Goal: Task Accomplishment & Management: Use online tool/utility

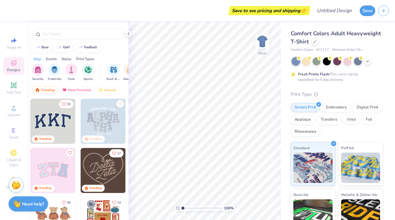
click at [54, 172] on img at bounding box center [52, 170] width 45 height 45
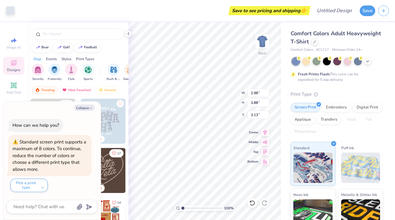
type textarea "x"
type input "3.52"
type input "4.39"
type input "3.32"
click at [94, 107] on div "Collapse" at bounding box center [51, 108] width 91 height 6
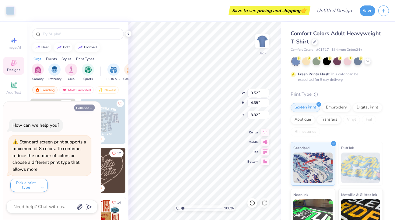
click at [92, 107] on icon "button" at bounding box center [91, 109] width 4 height 4
type textarea "x"
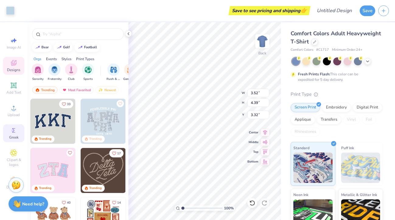
click at [9, 131] on div "Greek" at bounding box center [13, 134] width 21 height 18
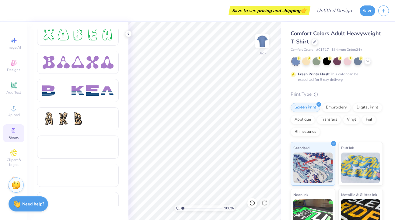
scroll to position [1041, 0]
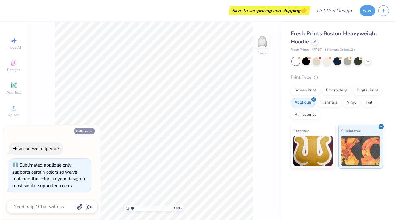
click at [85, 131] on div "Collapse How can we help you? Sublimated applique only supports certain colors …" at bounding box center [51, 172] width 97 height 95
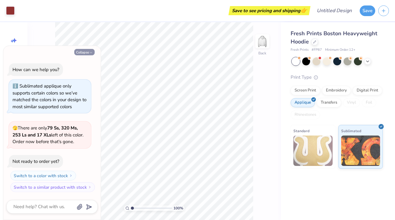
click at [85, 50] on button "Collapse" at bounding box center [84, 52] width 20 height 6
type textarea "x"
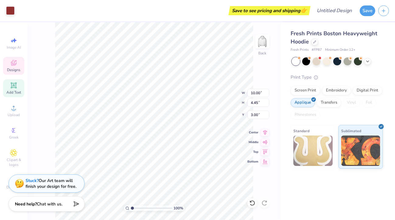
click at [19, 85] on div "Add Text" at bounding box center [13, 88] width 21 height 18
type input "7.05"
type input "2.04"
type input "5.73"
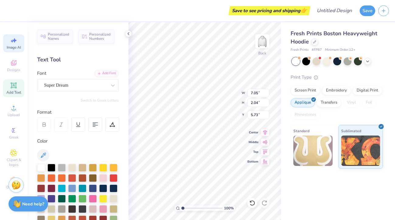
click at [17, 46] on span "Image AI" at bounding box center [14, 47] width 14 height 5
select select "4"
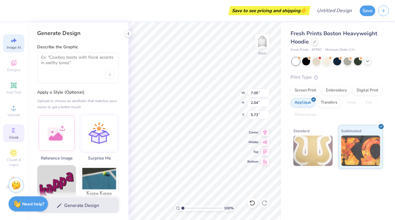
click at [18, 130] on div "Greek" at bounding box center [13, 134] width 21 height 18
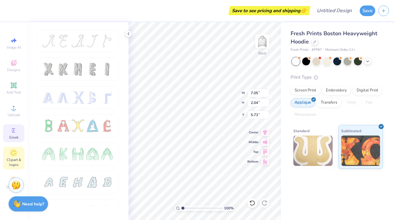
click at [18, 155] on div "Clipart & logos" at bounding box center [13, 158] width 21 height 23
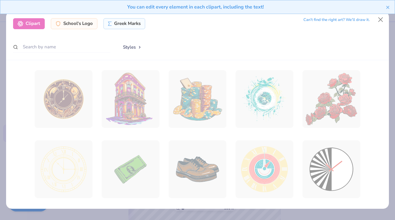
click at [339, 20] on div "Can’t find the right art? We’ll draw it." at bounding box center [337, 20] width 66 height 11
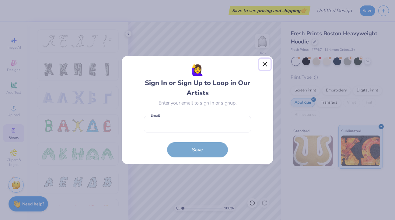
click at [266, 66] on button "Close" at bounding box center [265, 65] width 12 height 12
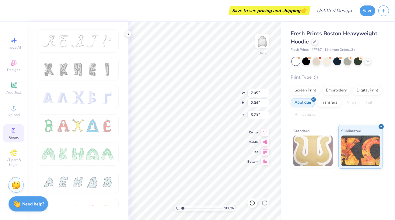
type input "10.00"
type input "4.45"
type input "3.32"
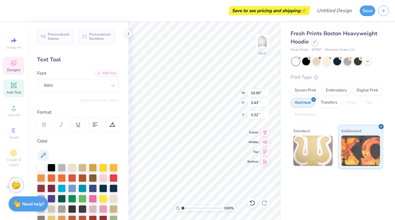
type textarea "1897"
type input "5.56"
type input "0.46"
type input "7.31"
type input "1.29"
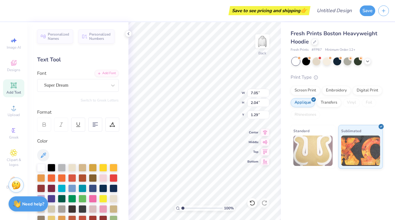
type input "7.05"
type input "2.04"
type input "5.73"
type textarea "ALPHA OMICRON PI"
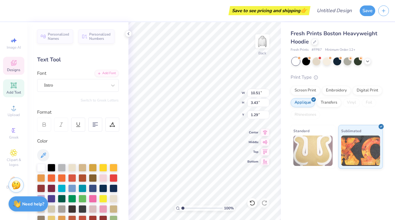
type input "2.56"
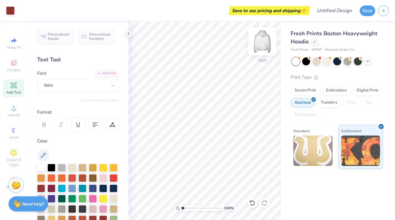
click at [267, 40] on img at bounding box center [262, 41] width 24 height 24
click at [17, 113] on span "Upload" at bounding box center [14, 115] width 12 height 5
click at [23, 160] on span "Clipart & logos" at bounding box center [13, 163] width 21 height 10
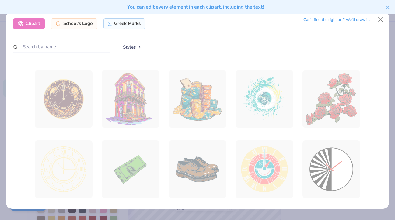
click at [66, 39] on div "Clipart School's Logo Greek Marks Can’t find the right art? We’ll draw it. Styl…" at bounding box center [197, 35] width 383 height 49
click at [65, 45] on input "text" at bounding box center [61, 46] width 97 height 11
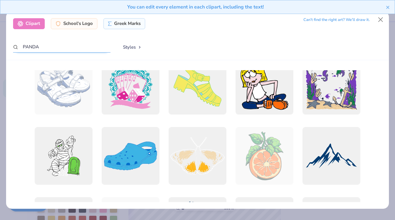
scroll to position [227, 0]
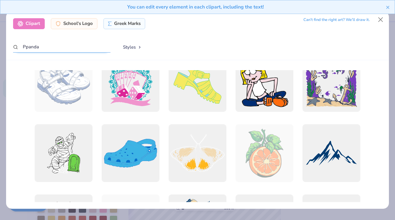
type input "Ppanda"
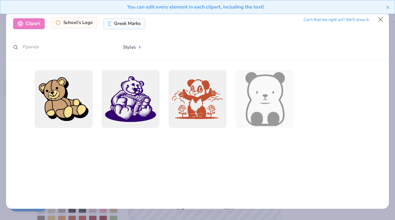
click at [78, 28] on div "School's Logo" at bounding box center [74, 22] width 47 height 11
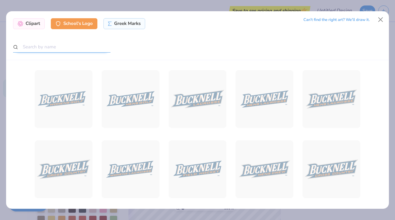
click at [68, 48] on input "text" at bounding box center [61, 46] width 97 height 11
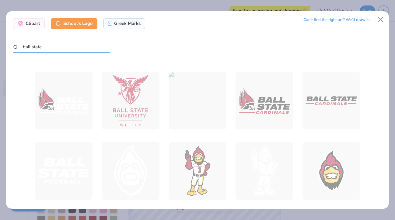
scroll to position [354, 0]
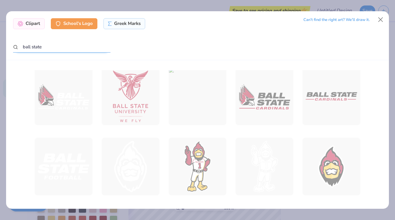
type input "ball state"
click at [122, 31] on div "Clipart School's Logo Greek Marks Can’t find the right art? We’ll draw it. ball…" at bounding box center [197, 35] width 383 height 49
click at [121, 23] on div "Greek Marks" at bounding box center [125, 22] width 42 height 11
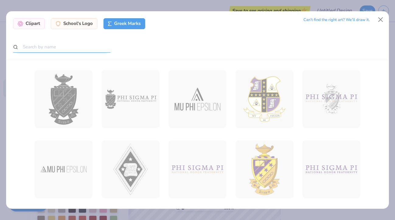
click at [69, 48] on input "text" at bounding box center [61, 46] width 97 height 11
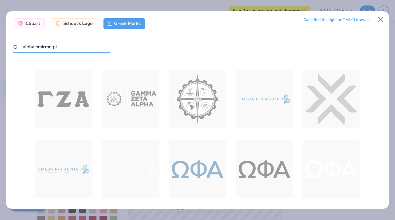
type input "alpha omicron pi"
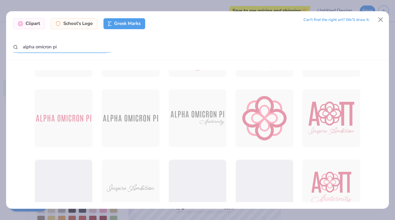
scroll to position [171, 0]
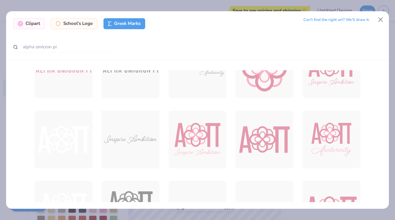
click at [141, 149] on div at bounding box center [131, 140] width 64 height 64
drag, startPoint x: 139, startPoint y: 144, endPoint x: 149, endPoint y: 125, distance: 21.2
click at [149, 125] on div at bounding box center [131, 140] width 64 height 64
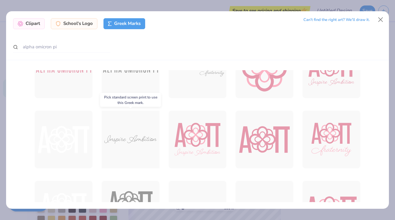
scroll to position [0, 0]
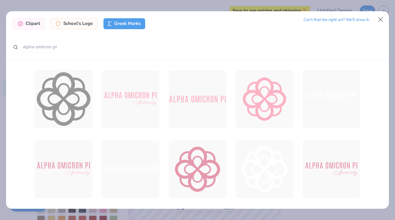
click at [86, 106] on div at bounding box center [64, 99] width 64 height 64
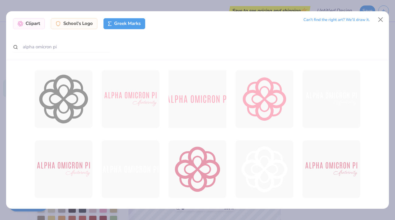
click at [201, 87] on div at bounding box center [198, 99] width 64 height 64
click at [384, 21] on button "Close" at bounding box center [381, 20] width 12 height 12
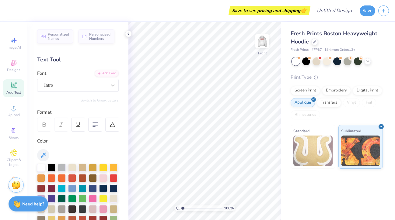
click at [322, 168] on div "Standard" at bounding box center [313, 147] width 45 height 44
click at [318, 157] on img at bounding box center [313, 151] width 39 height 30
click at [315, 139] on img at bounding box center [313, 151] width 39 height 30
click at [329, 99] on div "Transfers" at bounding box center [329, 101] width 24 height 9
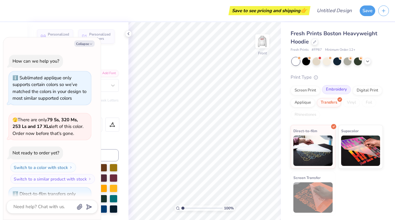
scroll to position [29, 0]
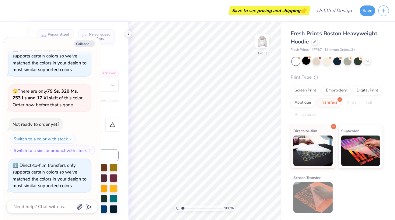
click at [308, 63] on div at bounding box center [306, 61] width 8 height 8
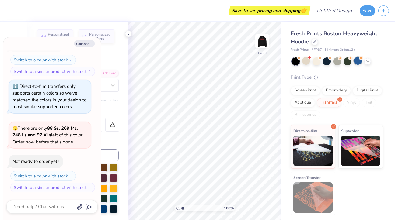
click at [359, 61] on div at bounding box center [358, 61] width 8 height 8
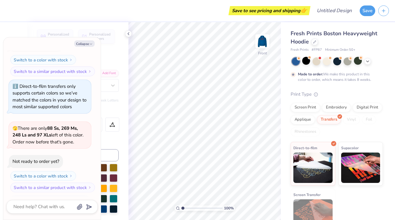
scroll to position [158, 0]
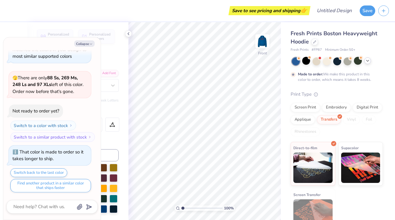
click at [368, 62] on icon at bounding box center [367, 60] width 5 height 5
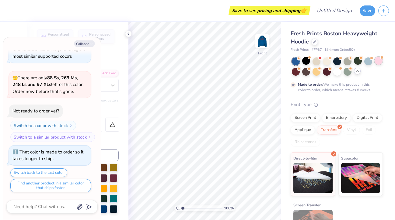
click at [380, 62] on div at bounding box center [379, 61] width 8 height 8
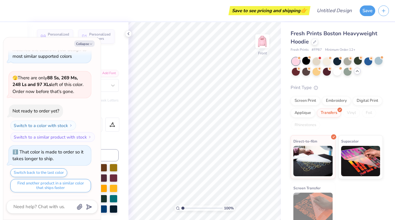
scroll to position [268, 0]
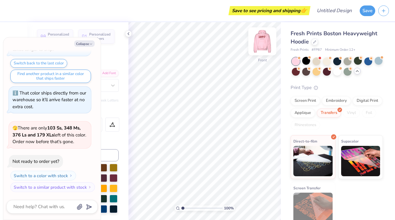
click at [257, 37] on img at bounding box center [262, 41] width 24 height 24
click at [91, 43] on icon "button" at bounding box center [91, 44] width 4 height 4
type textarea "x"
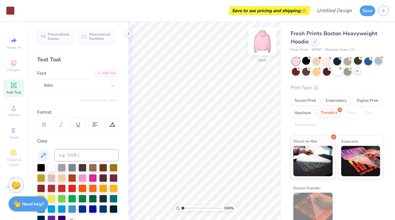
click at [259, 45] on img at bounding box center [262, 41] width 24 height 24
click at [15, 69] on span "Designs" at bounding box center [13, 70] width 13 height 5
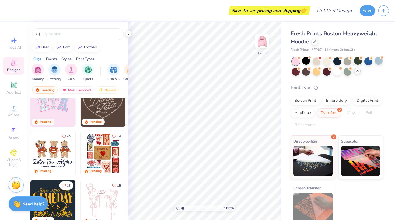
scroll to position [67, 0]
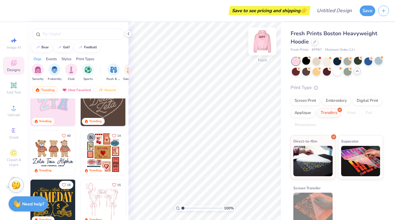
click at [262, 39] on img at bounding box center [262, 41] width 24 height 24
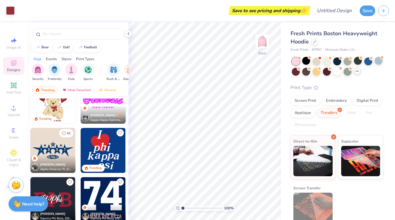
scroll to position [218, 0]
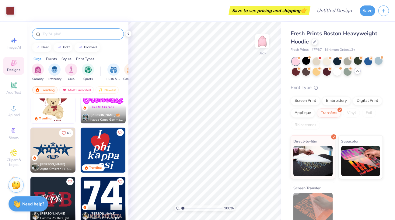
click at [46, 37] on input "text" at bounding box center [81, 34] width 78 height 6
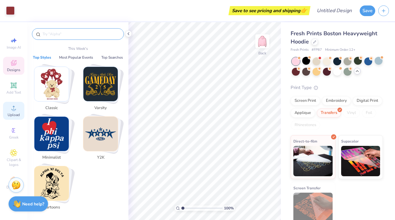
click at [14, 115] on span "Upload" at bounding box center [14, 115] width 12 height 5
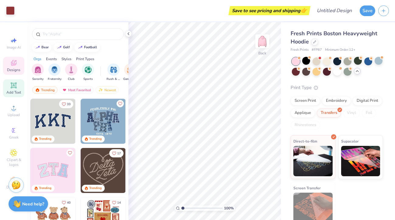
click at [18, 97] on div "Add Text" at bounding box center [13, 88] width 21 height 18
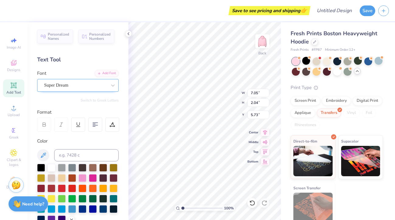
click at [71, 90] on div "Super Dream" at bounding box center [78, 85] width 82 height 13
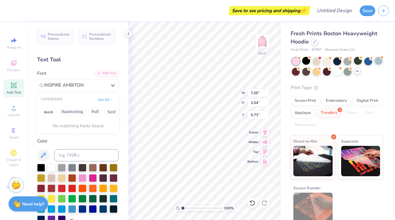
type input "INSPIRE AMBITON"
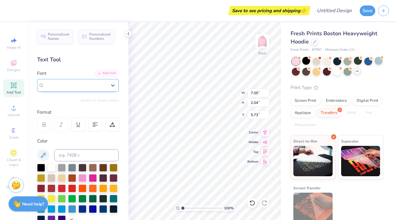
click at [93, 87] on div "Super Dream" at bounding box center [75, 85] width 63 height 7
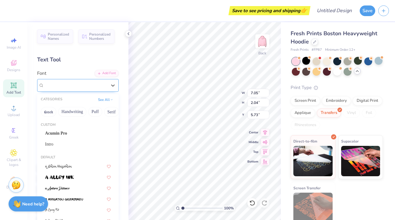
click at [88, 83] on div "Super Dream" at bounding box center [75, 85] width 63 height 7
click at [77, 85] on div "Super Dream" at bounding box center [75, 85] width 63 height 7
type input "I"
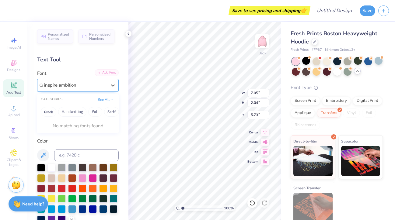
type input "inspire ambition"
click at [105, 74] on div "Add Font" at bounding box center [107, 72] width 24 height 7
click at [90, 86] on div "Super Dream" at bounding box center [76, 85] width 64 height 9
click at [98, 114] on button "Puff" at bounding box center [95, 112] width 14 height 10
type input "inspire ambition"
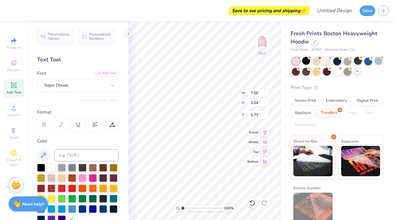
type textarea "ins"
type textarea "inspire ambition"
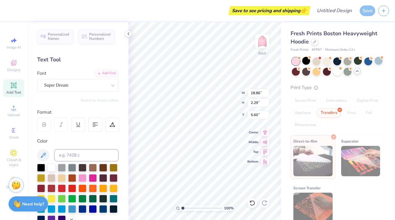
type input "10.54"
type input "1.28"
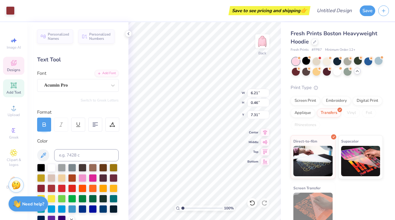
type input "10.51"
type input "3.43"
type input "2.56"
type input "6.21"
type input "0.46"
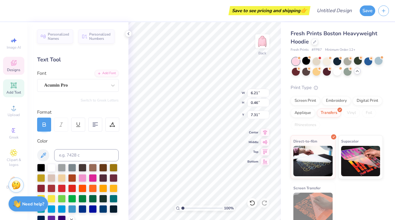
type input "12.54"
type input "10.51"
type input "3.43"
type input "3.32"
type input "14.50"
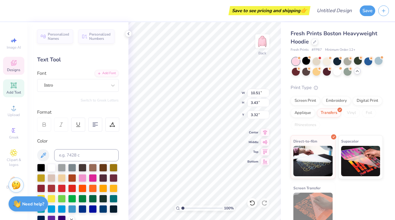
type input "4.73"
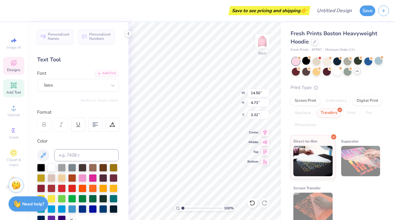
type input "4.39"
type input "6.21"
type input "0.46"
type input "9.95"
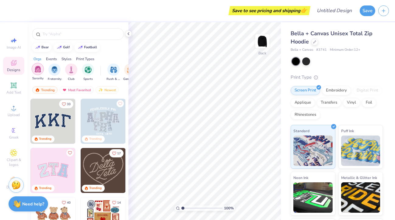
click at [40, 70] on img "filter for Sorority" at bounding box center [37, 69] width 7 height 7
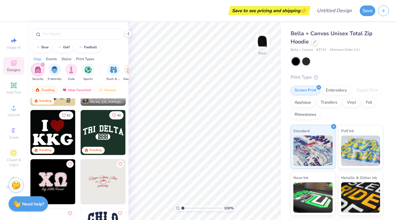
scroll to position [971, 0]
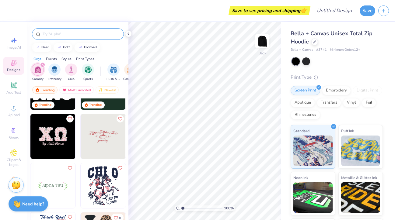
click at [74, 35] on input "text" at bounding box center [81, 34] width 78 height 6
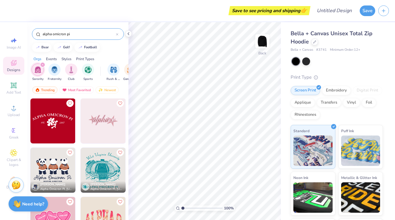
scroll to position [107, 0]
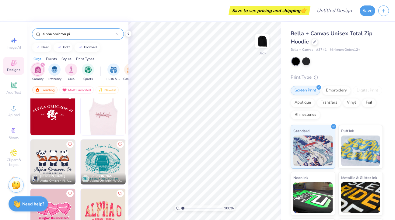
type input "alpha omicron pi"
click at [80, 117] on img at bounding box center [57, 112] width 45 height 45
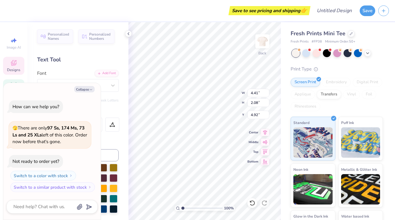
type textarea "x"
type textarea "A"
type textarea "x"
type textarea "AO"
type textarea "x"
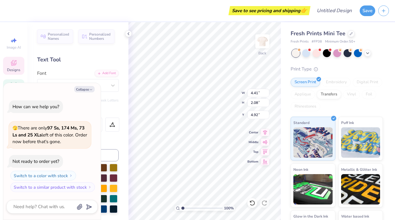
type textarea "AOI"
type textarea "x"
type textarea "AOII"
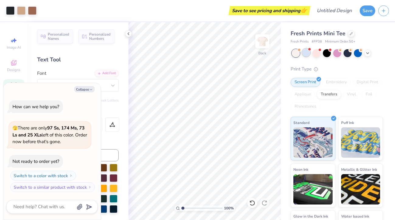
click at [305, 55] on div at bounding box center [306, 53] width 8 height 8
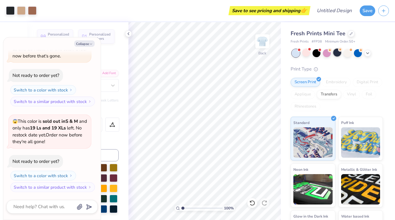
click at [335, 52] on div at bounding box center [337, 53] width 8 height 8
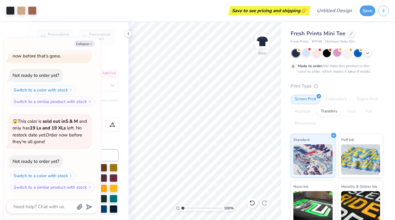
scroll to position [91, 0]
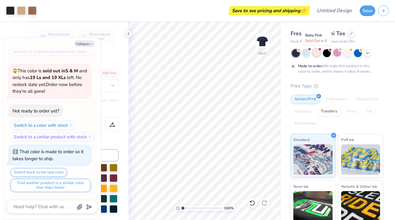
click at [318, 53] on div at bounding box center [317, 53] width 8 height 8
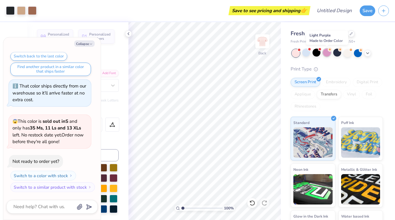
click at [324, 53] on div at bounding box center [327, 53] width 8 height 8
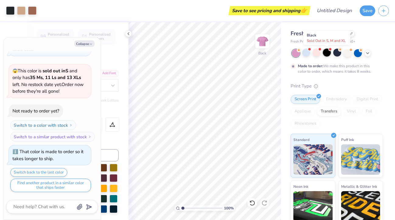
click at [331, 55] on div at bounding box center [327, 53] width 8 height 8
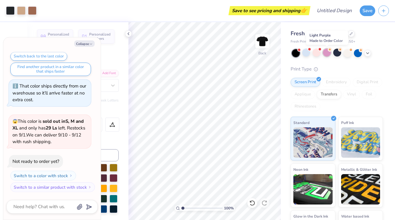
click at [329, 53] on div at bounding box center [327, 53] width 8 height 8
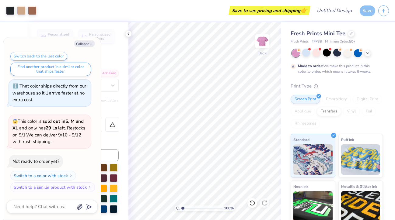
scroll to position [425, 0]
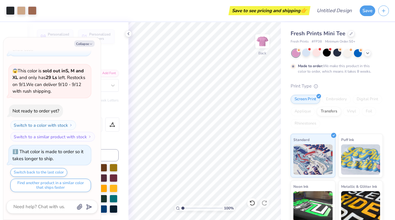
click at [298, 55] on div at bounding box center [296, 53] width 8 height 8
click at [348, 55] on div at bounding box center [348, 53] width 8 height 8
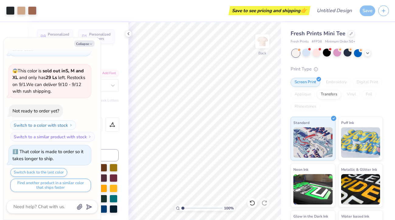
scroll to position [534, 0]
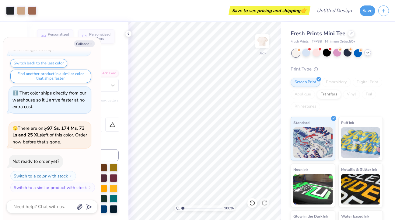
click at [369, 56] on div at bounding box center [337, 53] width 91 height 8
click at [368, 54] on icon at bounding box center [367, 52] width 5 height 5
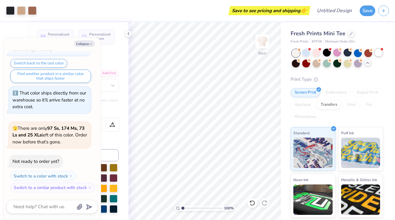
click at [378, 54] on div at bounding box center [379, 53] width 8 height 8
type textarea "x"
